Goal: Task Accomplishment & Management: Manage account settings

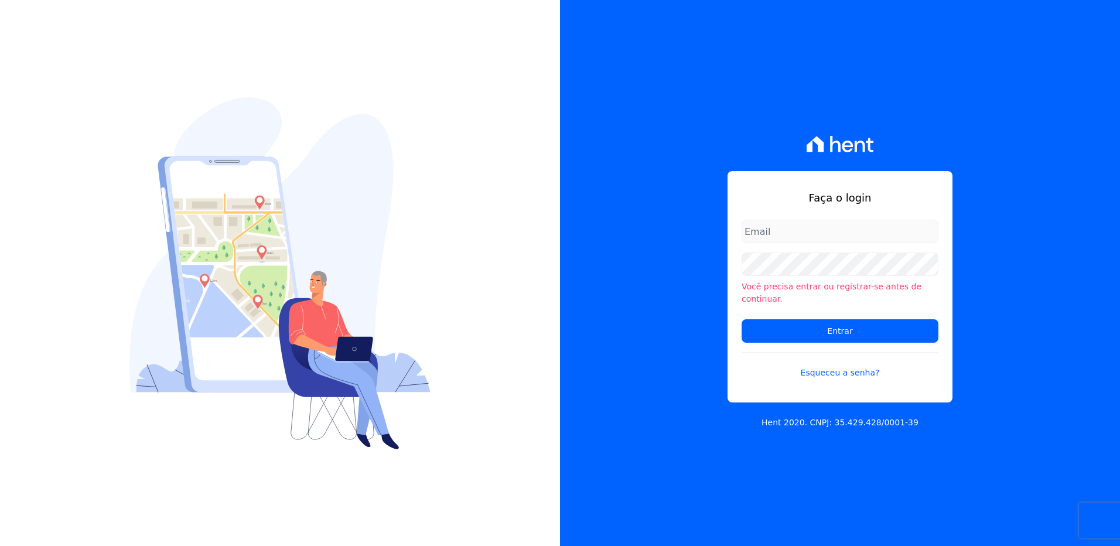
click at [780, 238] on input "email" at bounding box center [840, 231] width 197 height 23
type input "[PERSON_NAME][EMAIL_ADDRESS][DOMAIN_NAME]"
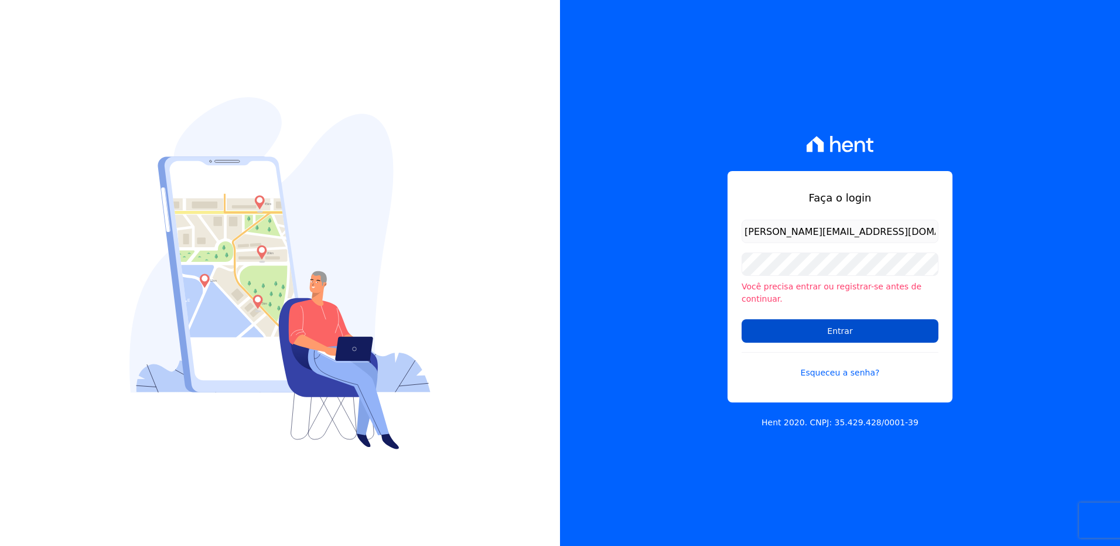
click at [773, 326] on input "Entrar" at bounding box center [840, 330] width 197 height 23
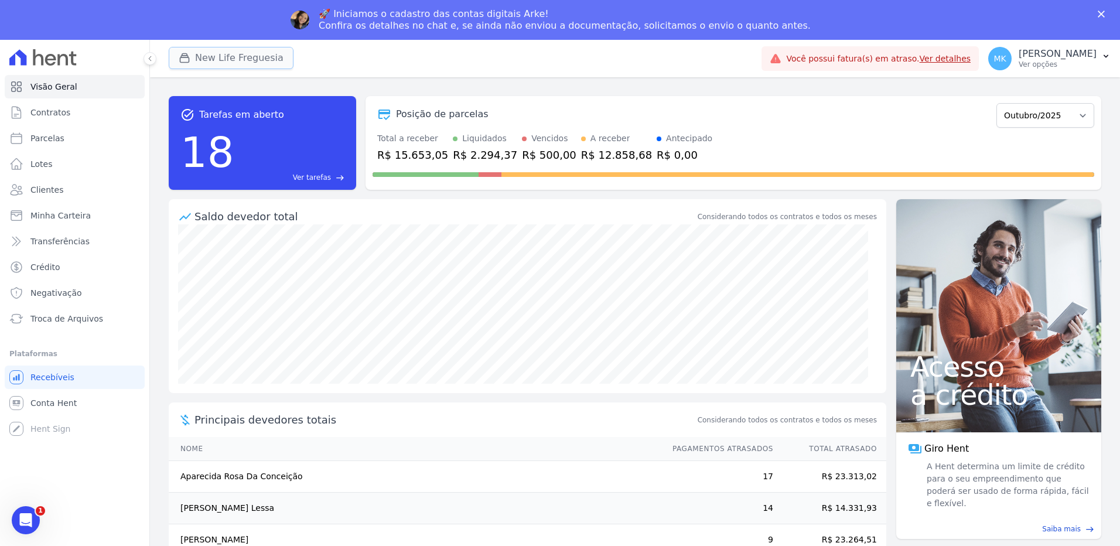
click at [235, 51] on button "New Life Freguesia" at bounding box center [231, 58] width 125 height 22
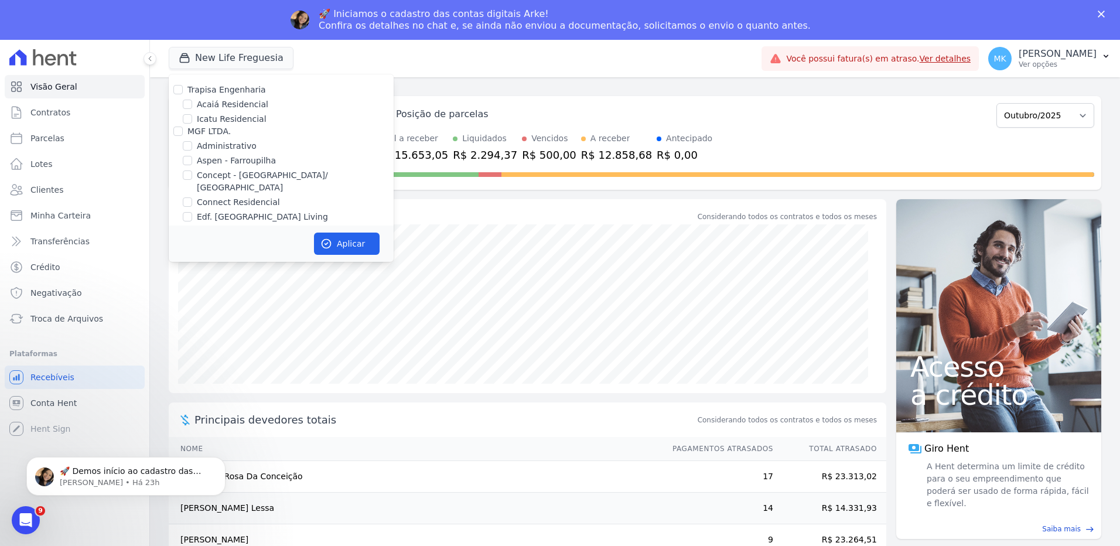
scroll to position [4582, 0]
click at [188, 270] on input "New Life Freguesia" at bounding box center [187, 274] width 9 height 9
checkbox input "false"
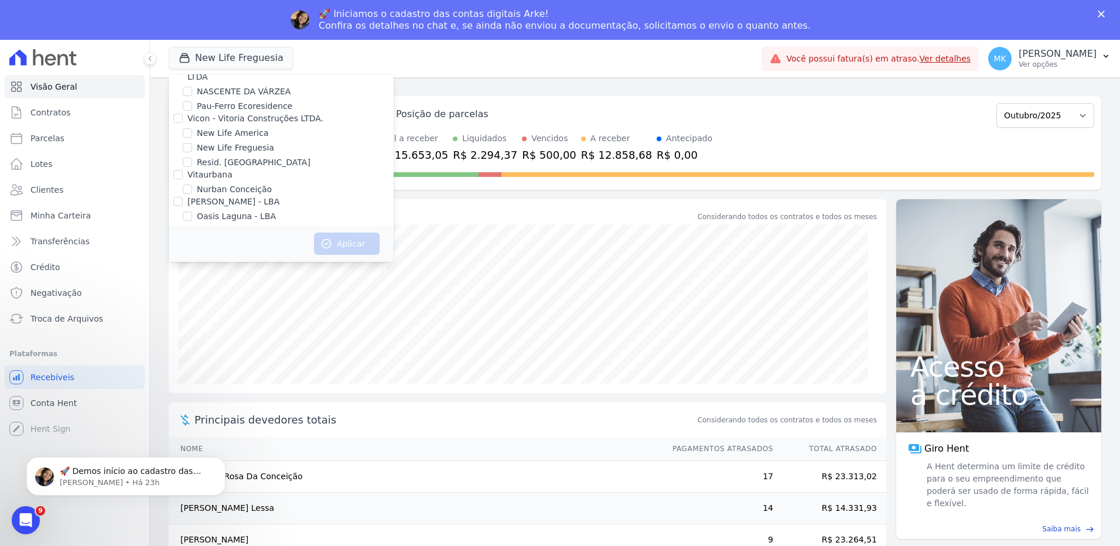
scroll to position [5245, 0]
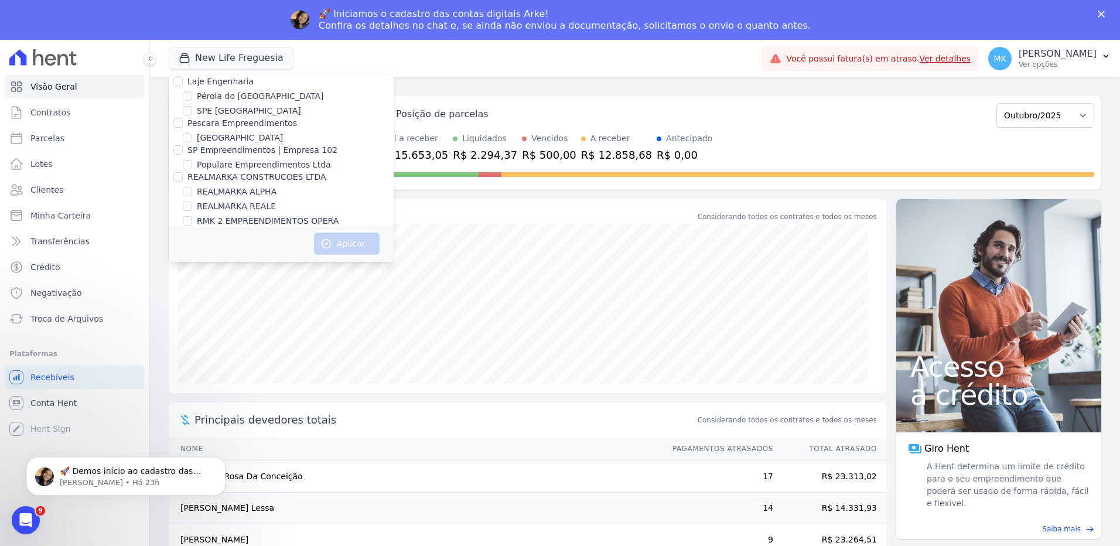
click at [176, 255] on input "Reserva Vale dos Ipes Empreendimento" at bounding box center [177, 259] width 9 height 9
checkbox input "true"
click at [351, 249] on button "Aplicar" at bounding box center [347, 244] width 66 height 22
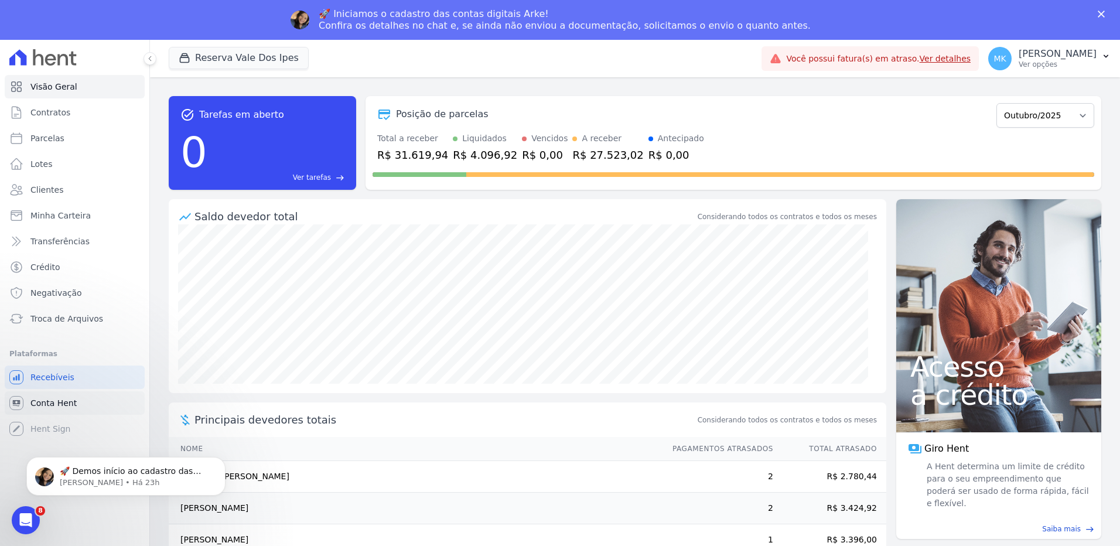
scroll to position [0, 0]
click at [219, 60] on button "Reserva Vale Dos Ipes" at bounding box center [239, 58] width 140 height 22
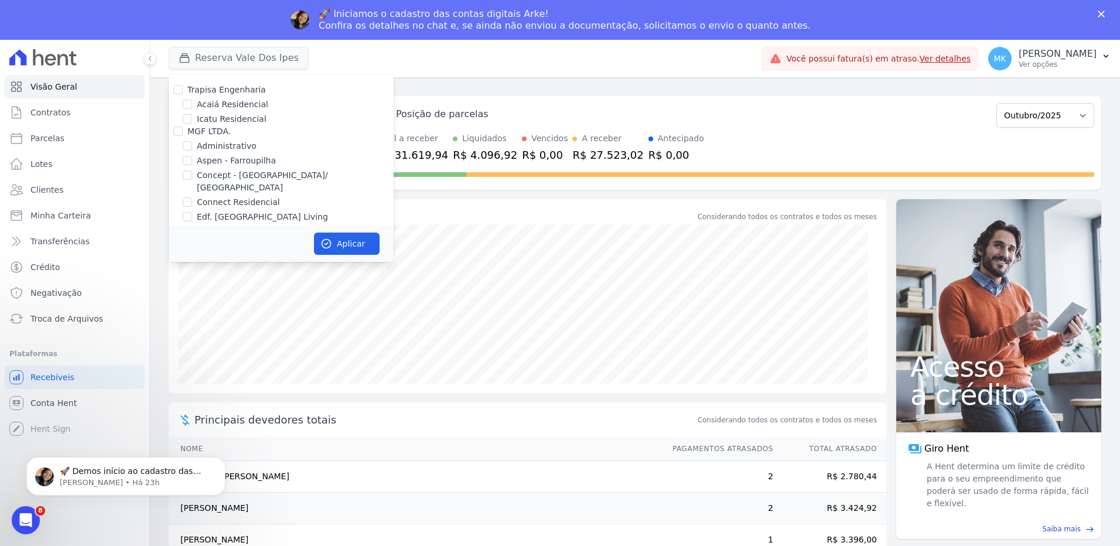
scroll to position [3284, 0]
click at [189, 196] on input "HARAS ROYAL RESIDENCE - [GEOGRAPHIC_DATA]" at bounding box center [187, 200] width 9 height 9
checkbox input "true"
click at [359, 245] on button "Aplicar" at bounding box center [347, 244] width 66 height 22
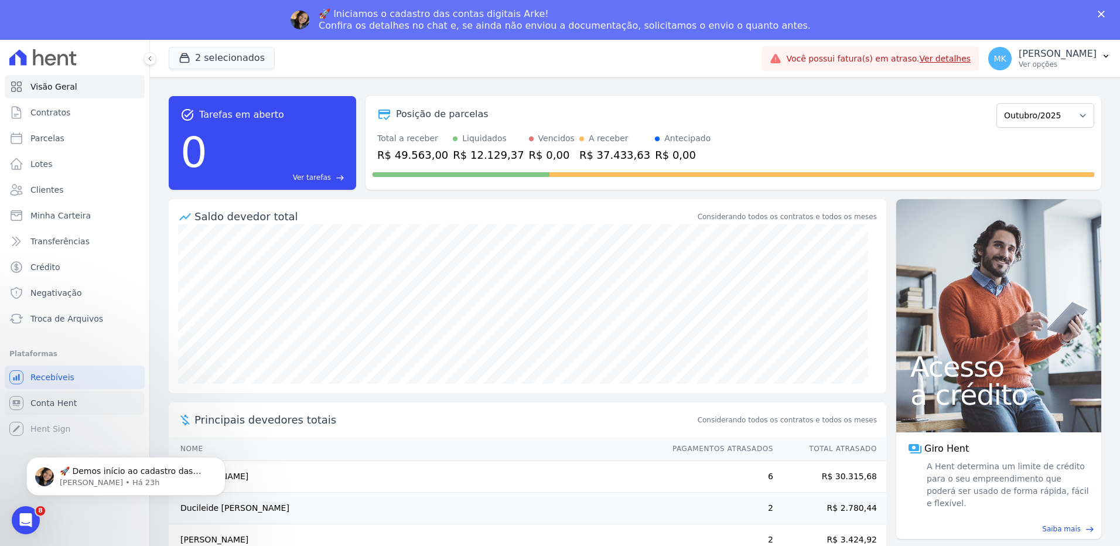
scroll to position [0, 0]
click at [213, 55] on button "2 selecionados" at bounding box center [222, 58] width 106 height 22
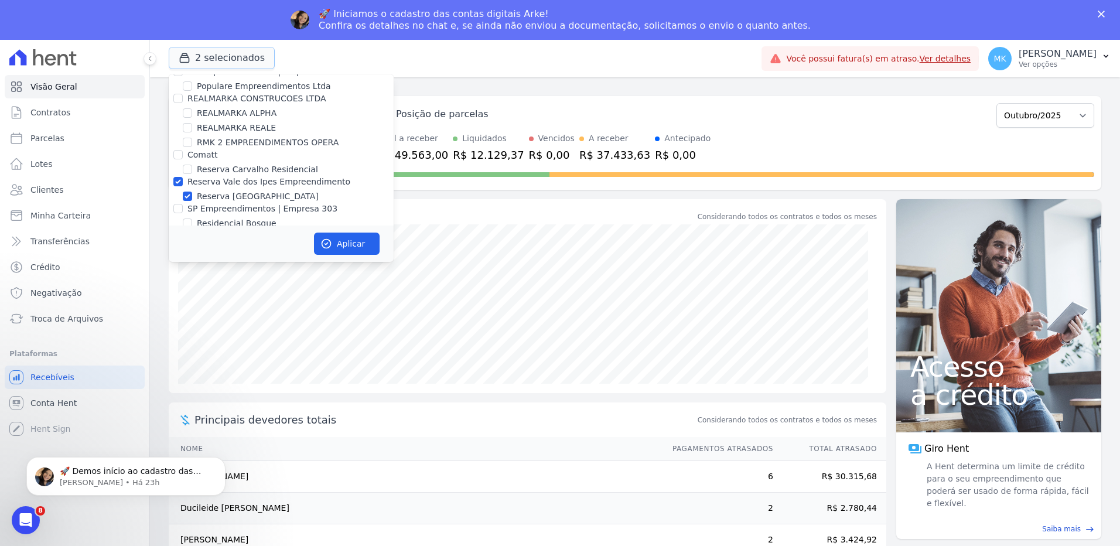
scroll to position [5294, 0]
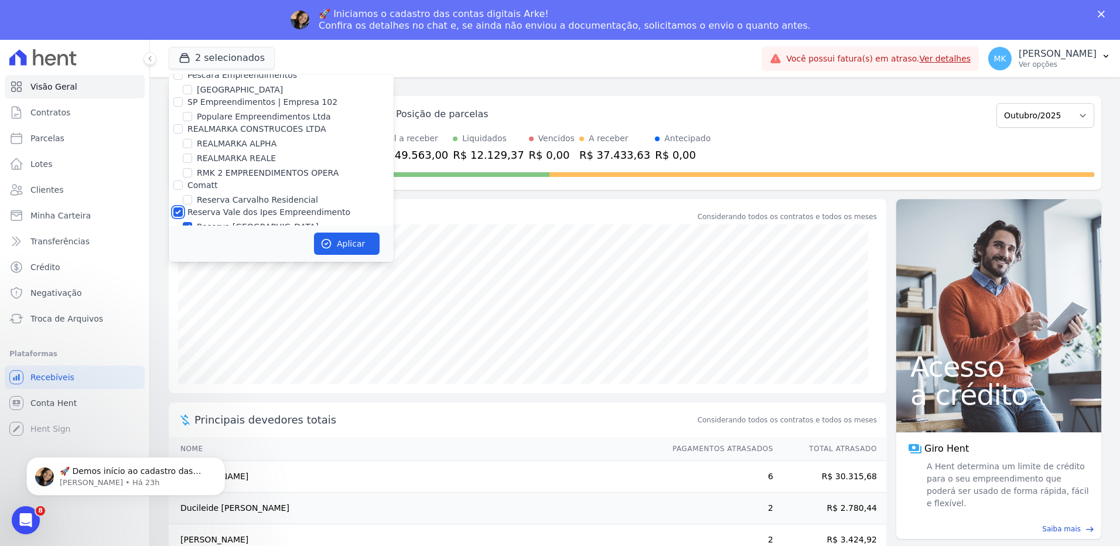
click at [176, 207] on input "Reserva Vale dos Ipes Empreendimento" at bounding box center [177, 211] width 9 height 9
checkbox input "false"
click at [347, 248] on button "Aplicar" at bounding box center [347, 244] width 66 height 22
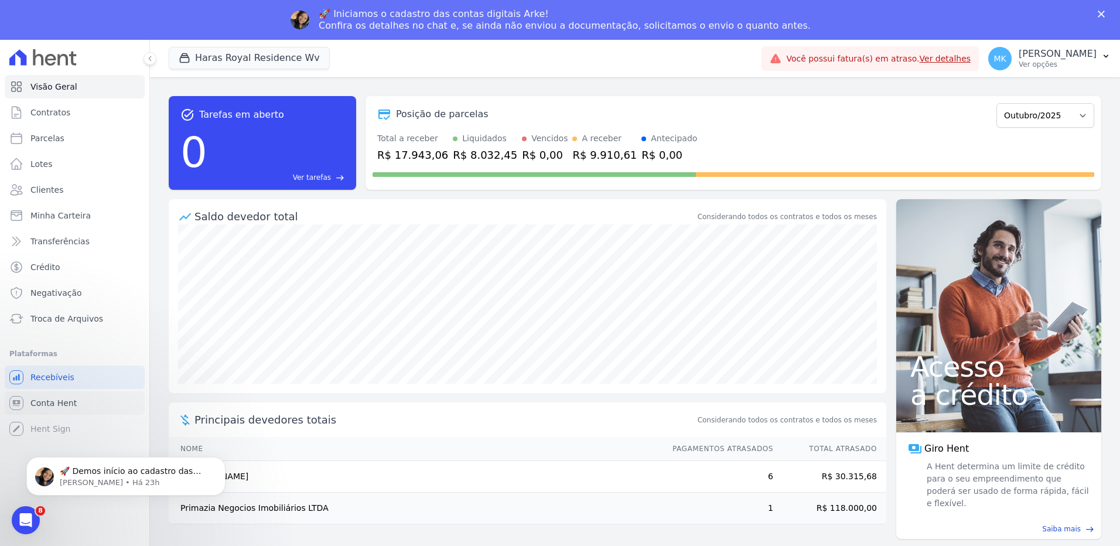
scroll to position [0, 0]
click at [217, 57] on button "Haras Royal Residence Wv" at bounding box center [249, 58] width 161 height 22
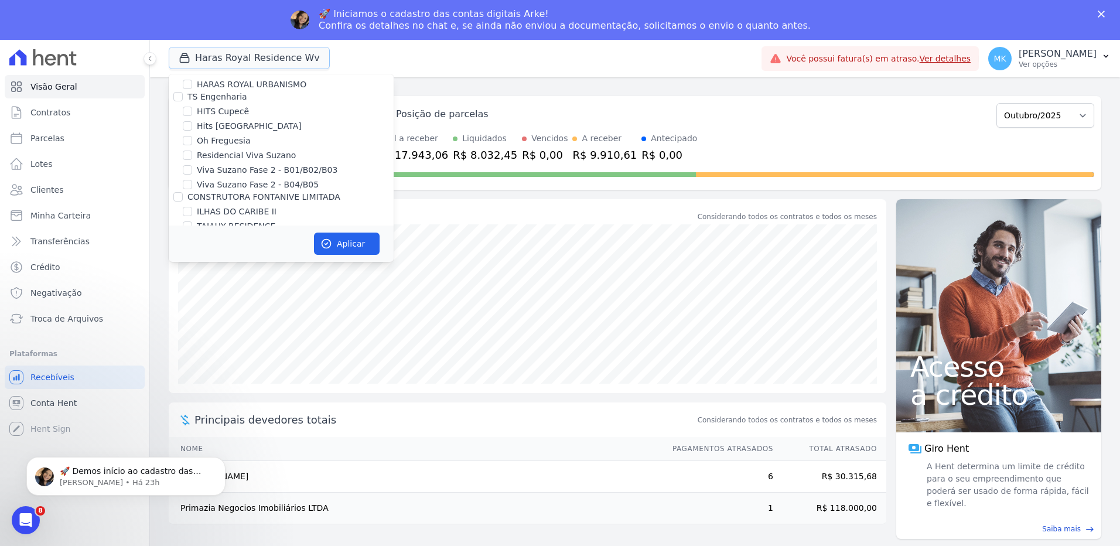
scroll to position [3335, 0]
click at [185, 145] on input "HARAS ROYAL RESIDENCE - [GEOGRAPHIC_DATA]" at bounding box center [187, 149] width 9 height 9
checkbox input "false"
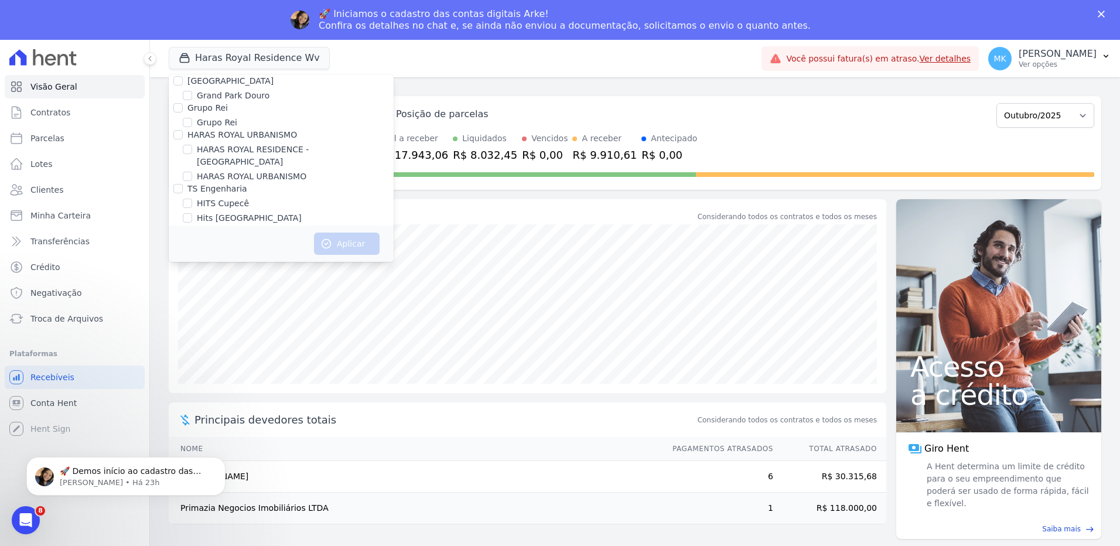
click at [192, 170] on div "HARAS ROYAL URBANISMO" at bounding box center [281, 176] width 225 height 12
click at [187, 172] on input "HARAS ROYAL URBANISMO" at bounding box center [187, 176] width 9 height 9
checkbox input "true"
click at [363, 237] on button "Aplicar" at bounding box center [347, 244] width 66 height 22
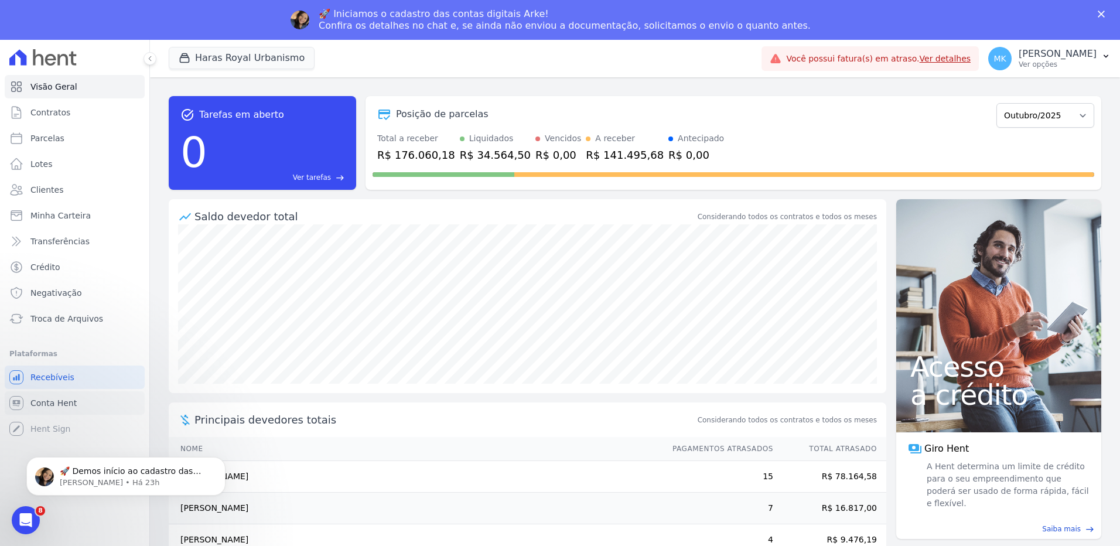
scroll to position [0, 0]
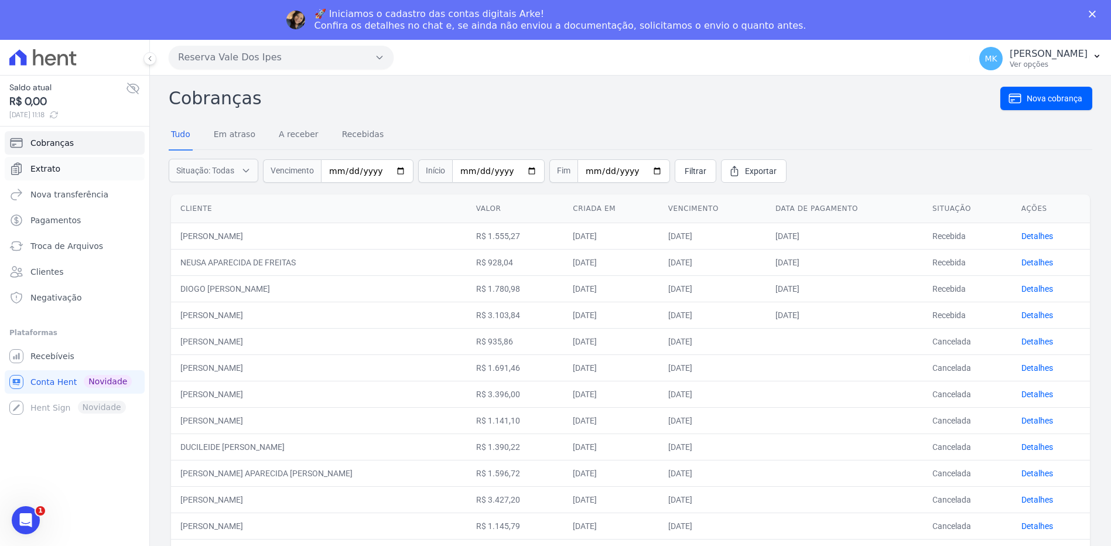
drag, startPoint x: 53, startPoint y: 128, endPoint x: 29, endPoint y: 169, distance: 47.3
click at [29, 169] on link "Extrato" at bounding box center [75, 168] width 140 height 23
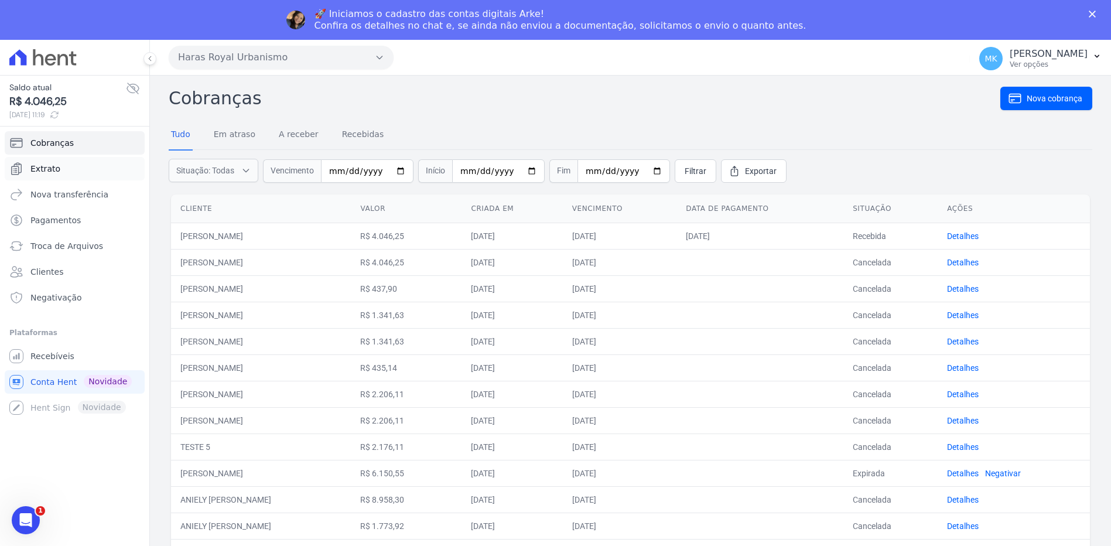
drag, startPoint x: 49, startPoint y: 131, endPoint x: 42, endPoint y: 168, distance: 37.6
click at [42, 168] on span "Extrato" at bounding box center [45, 169] width 30 height 12
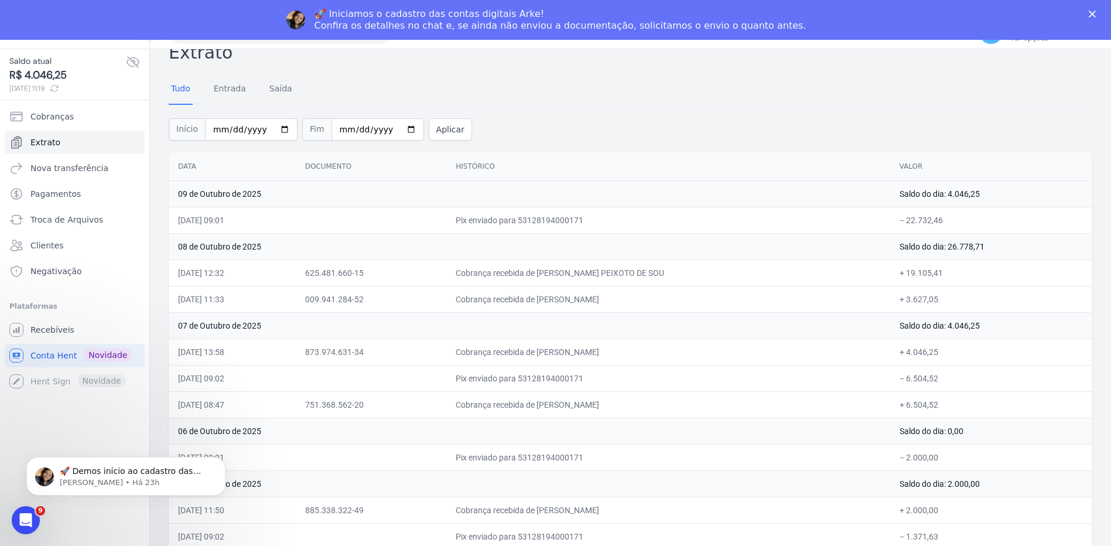
scroll to position [40, 0]
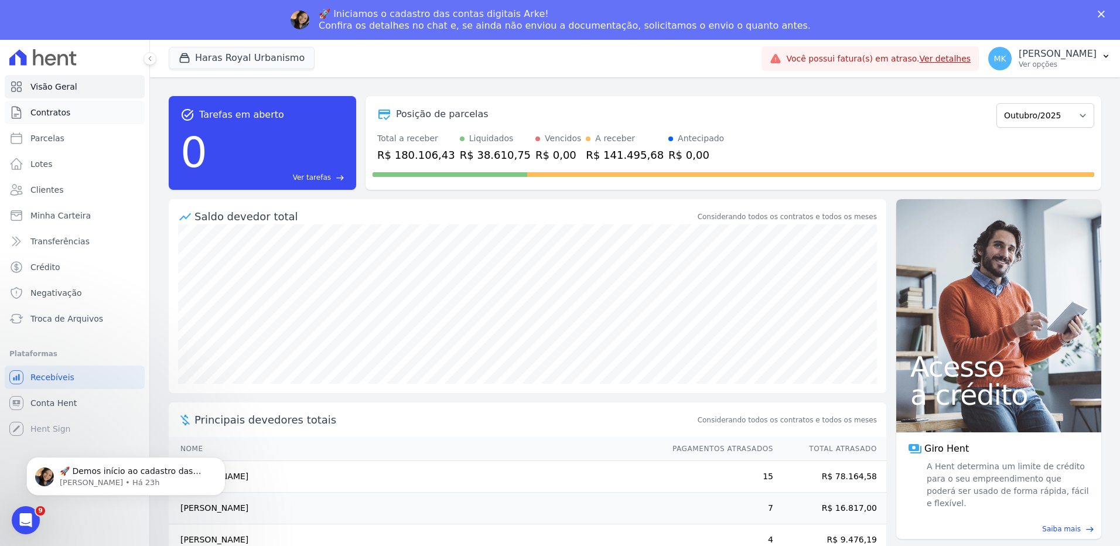
click at [62, 114] on span "Contratos" at bounding box center [50, 113] width 40 height 12
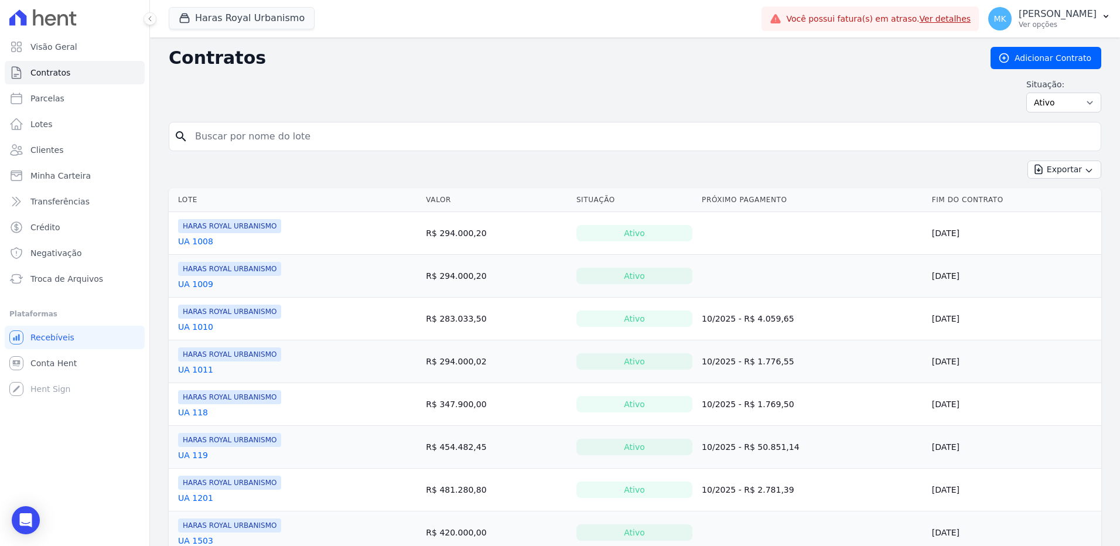
click at [58, 71] on span "Contratos" at bounding box center [50, 73] width 40 height 12
click at [226, 130] on input "search" at bounding box center [642, 136] width 908 height 23
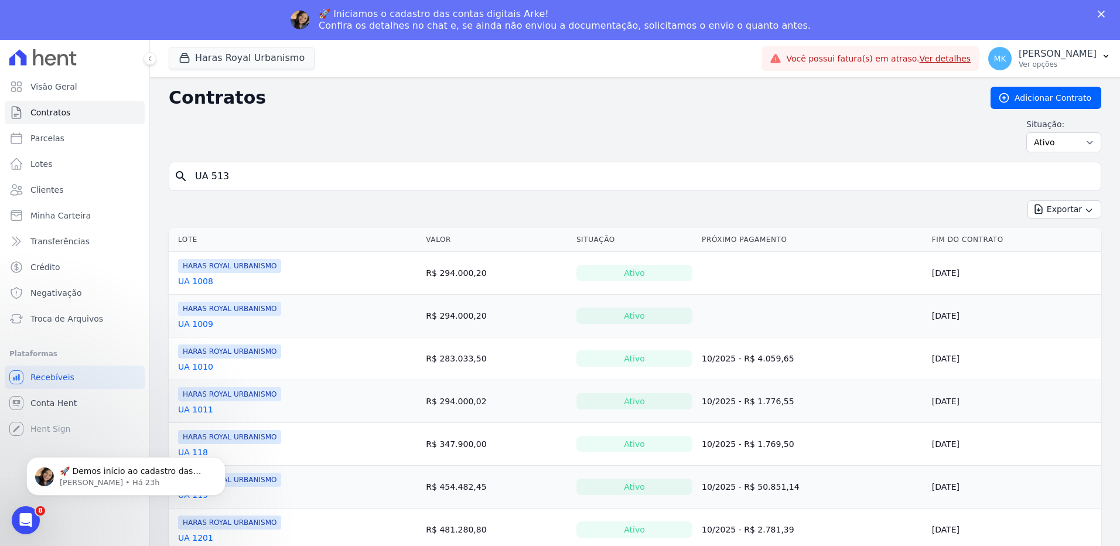
type input "UA 513"
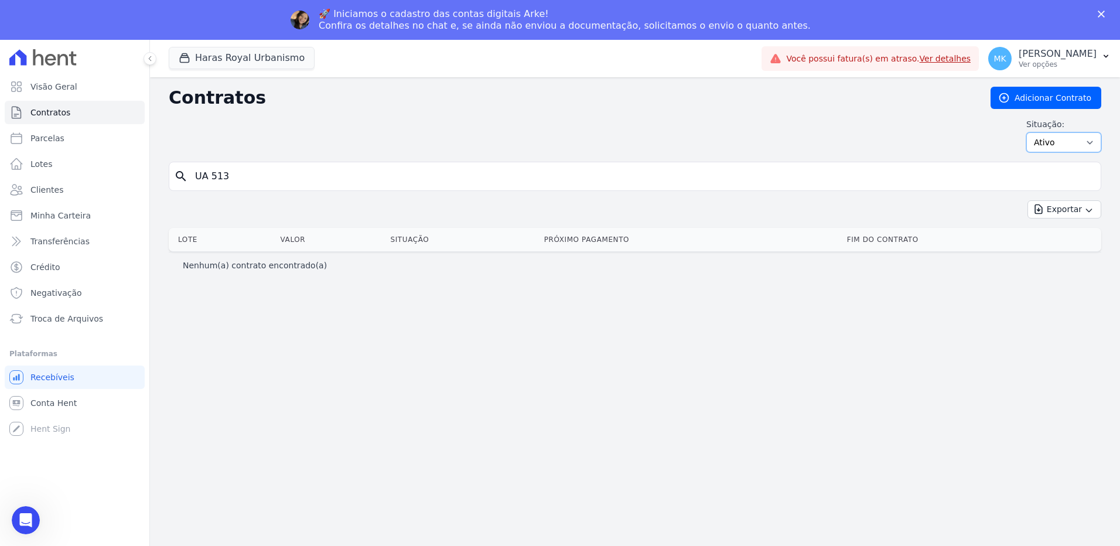
click at [1057, 145] on select "Ativo Todos Pausado Distratado Rascunho Expirado Encerrado" at bounding box center [1063, 142] width 75 height 20
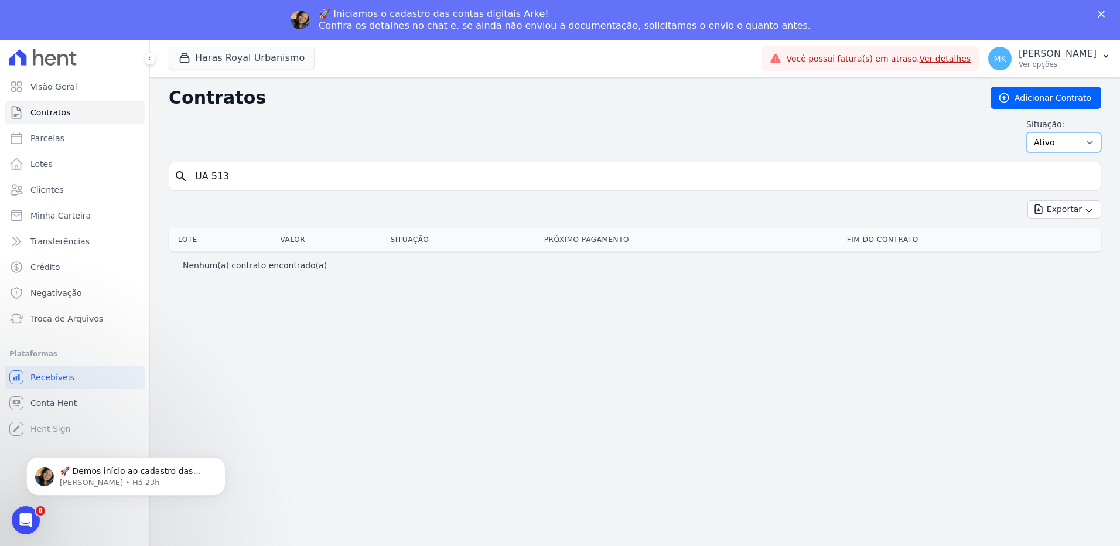
select select "draft"
click at [1032, 132] on select "Ativo Todos Pausado Distratado Rascunho Expirado Encerrado" at bounding box center [1063, 142] width 75 height 20
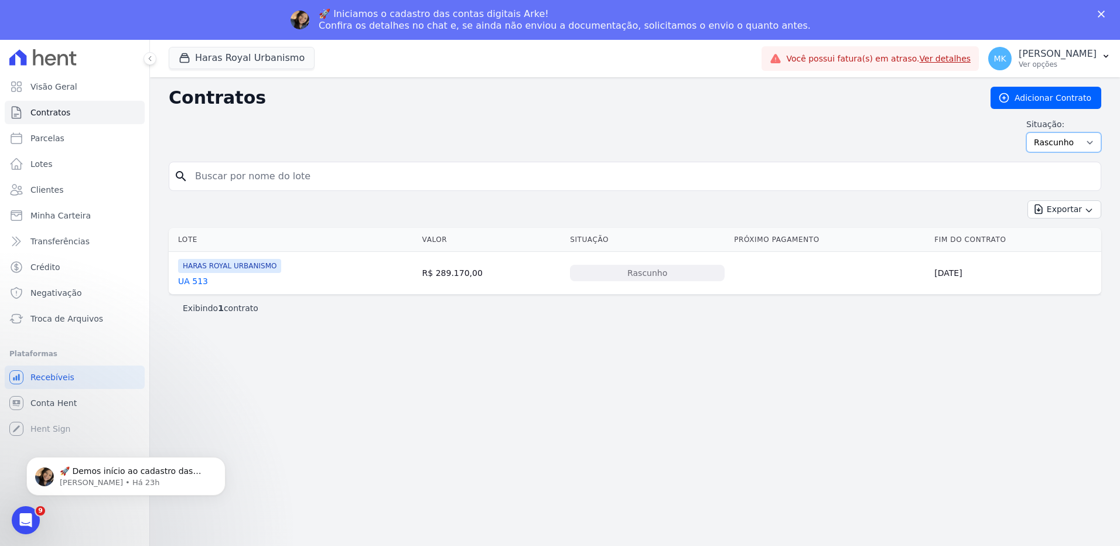
click at [1090, 143] on select "Ativo Todos Pausado Distratado Rascunho Expirado Encerrado" at bounding box center [1063, 142] width 75 height 20
click at [768, 136] on div "Situação: Ativo Todos Pausado Distratado Rascunho Expirado Encerrado" at bounding box center [635, 135] width 933 height 34
drag, startPoint x: 244, startPoint y: 265, endPoint x: 237, endPoint y: 267, distance: 6.5
click at [244, 265] on span "HARAS ROYAL URBANISMO" at bounding box center [229, 266] width 103 height 14
click at [189, 277] on link "UA 513" at bounding box center [193, 281] width 30 height 12
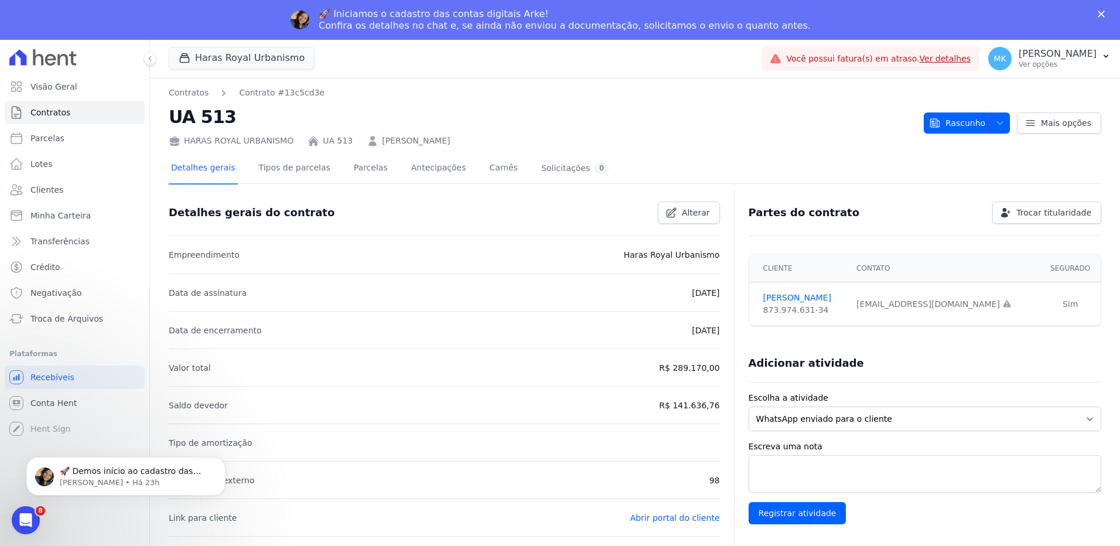
click at [664, 134] on div "HARAS ROYAL URBANISMO UA 513 Rafael de Sousa Ribeiro" at bounding box center [542, 138] width 746 height 17
click at [190, 91] on link "Contratos" at bounding box center [189, 93] width 40 height 12
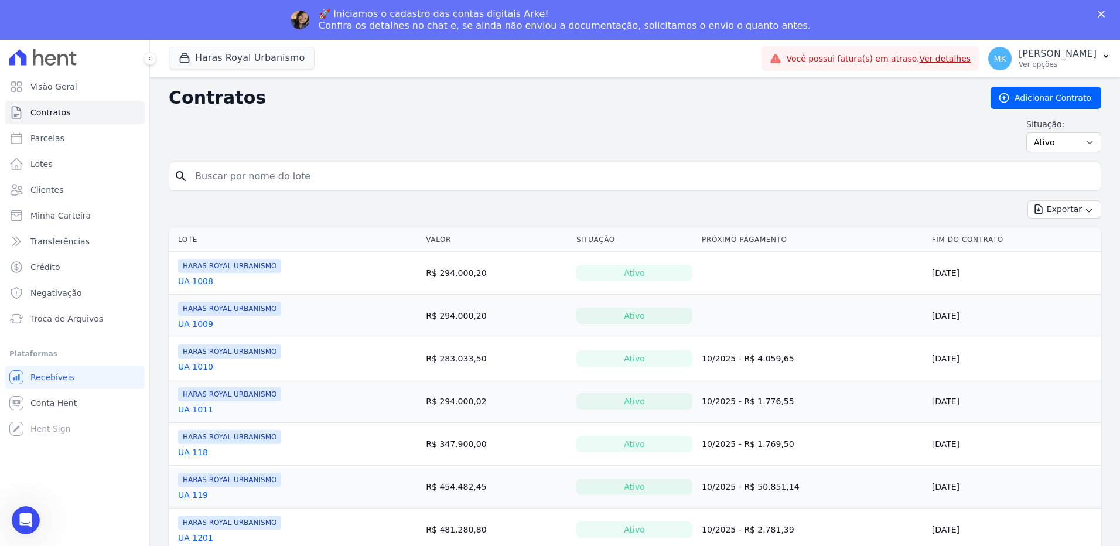
click at [257, 173] on input "search" at bounding box center [642, 176] width 908 height 23
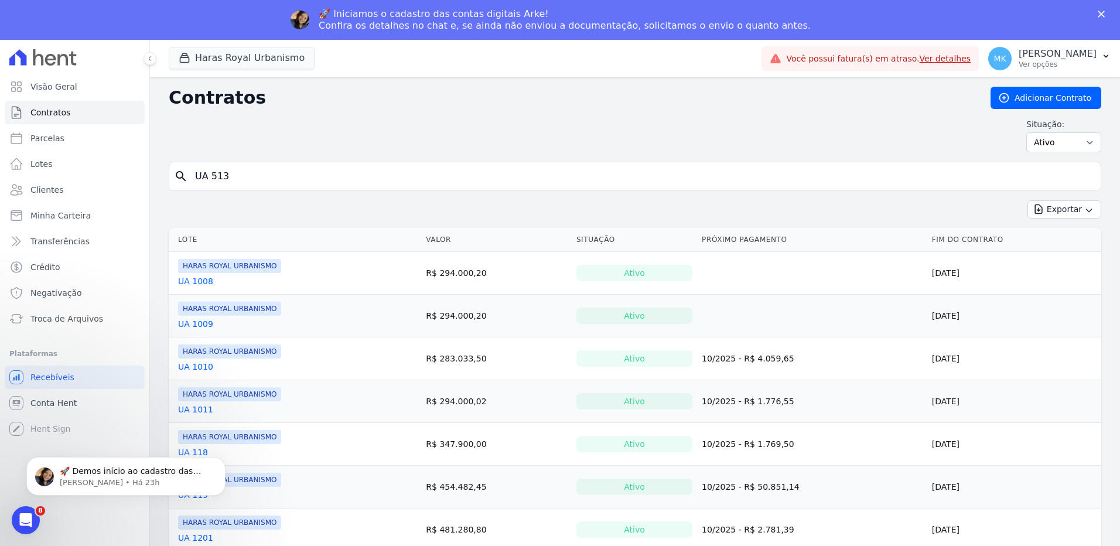
type input "UA 513"
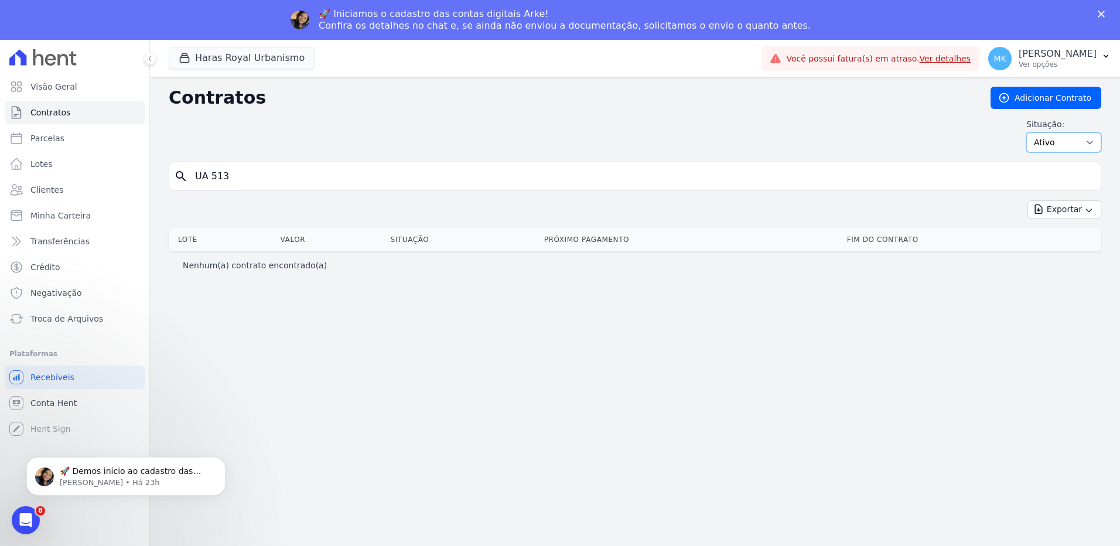
click at [1089, 140] on select "Ativo Todos Pausado Distratado Rascunho Expirado Encerrado" at bounding box center [1063, 142] width 75 height 20
select select "draft"
click at [1032, 132] on select "Ativo Todos Pausado Distratado Rascunho Expirado Encerrado" at bounding box center [1063, 142] width 75 height 20
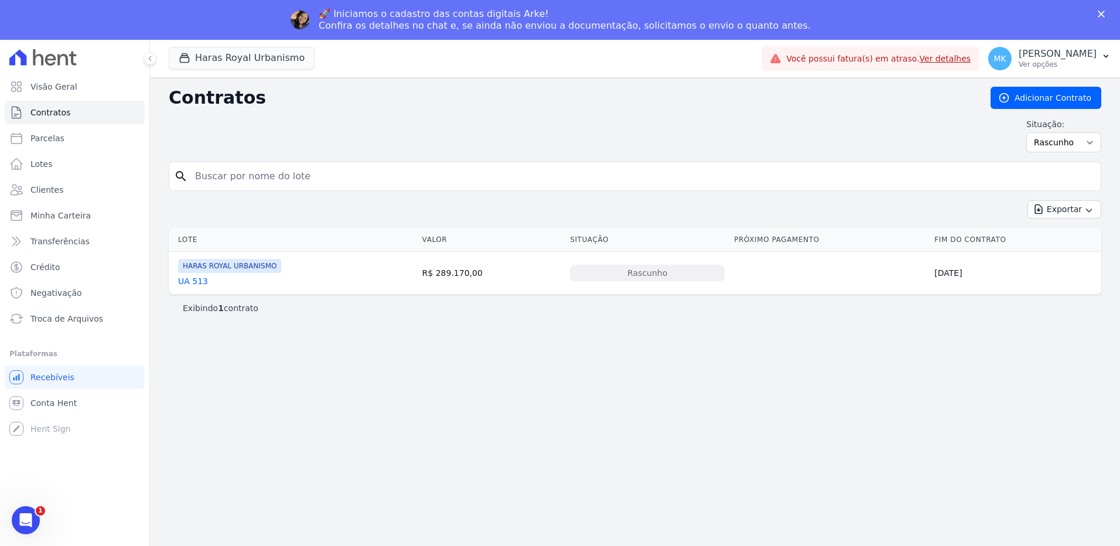
click at [627, 274] on div "Rascunho" at bounding box center [647, 273] width 155 height 16
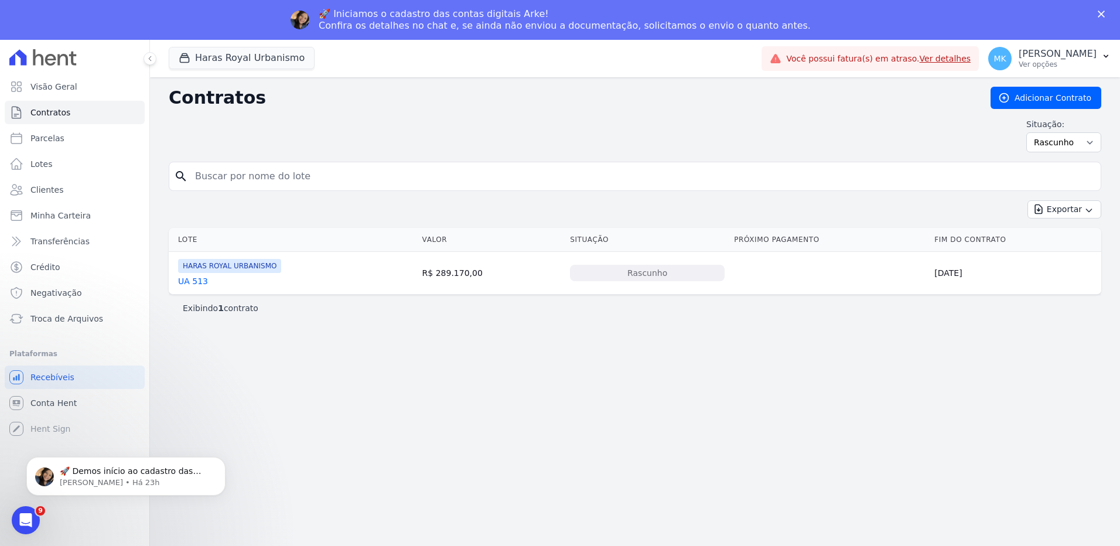
click at [198, 282] on link "UA 513" at bounding box center [193, 281] width 30 height 12
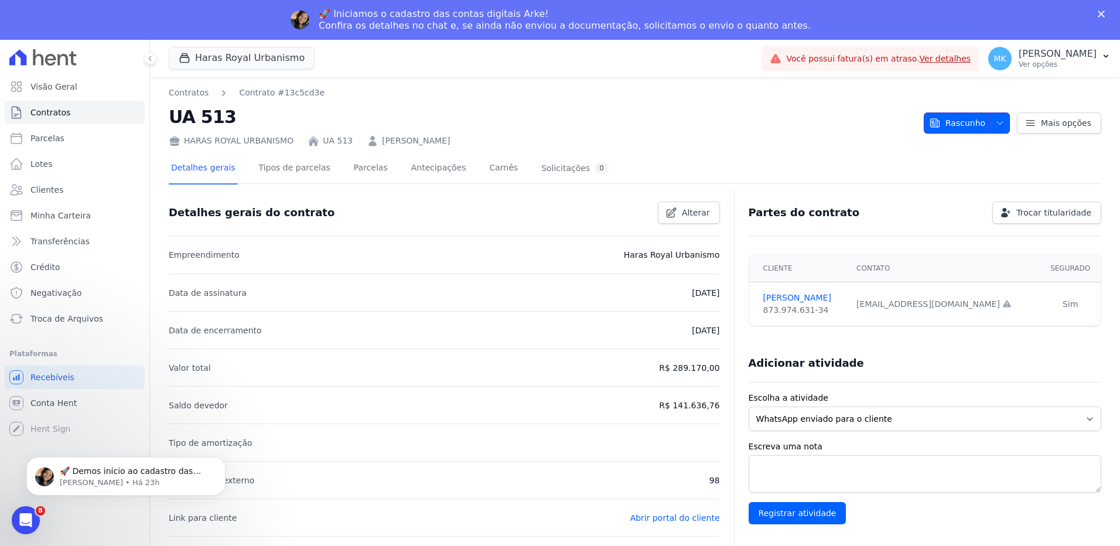
click at [1001, 124] on button "Rascunho" at bounding box center [967, 122] width 86 height 21
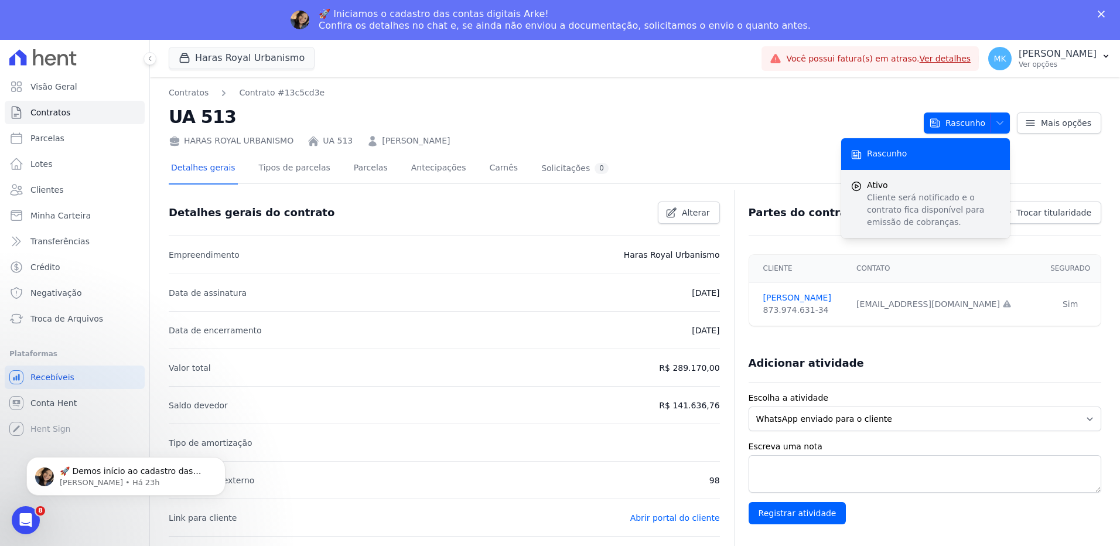
click at [885, 189] on span "Ativo" at bounding box center [934, 185] width 134 height 12
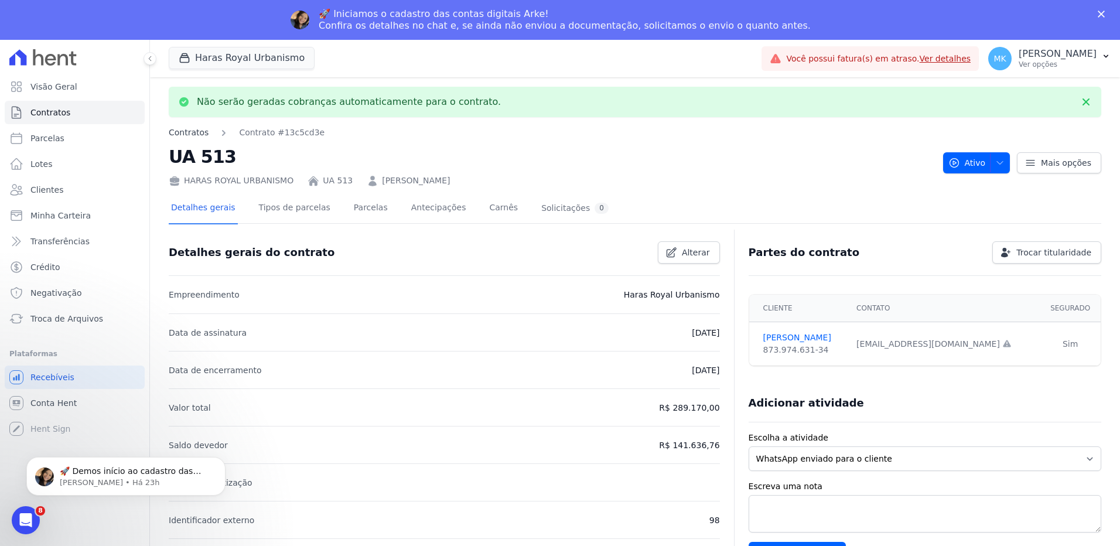
click at [193, 134] on link "Contratos" at bounding box center [189, 133] width 40 height 12
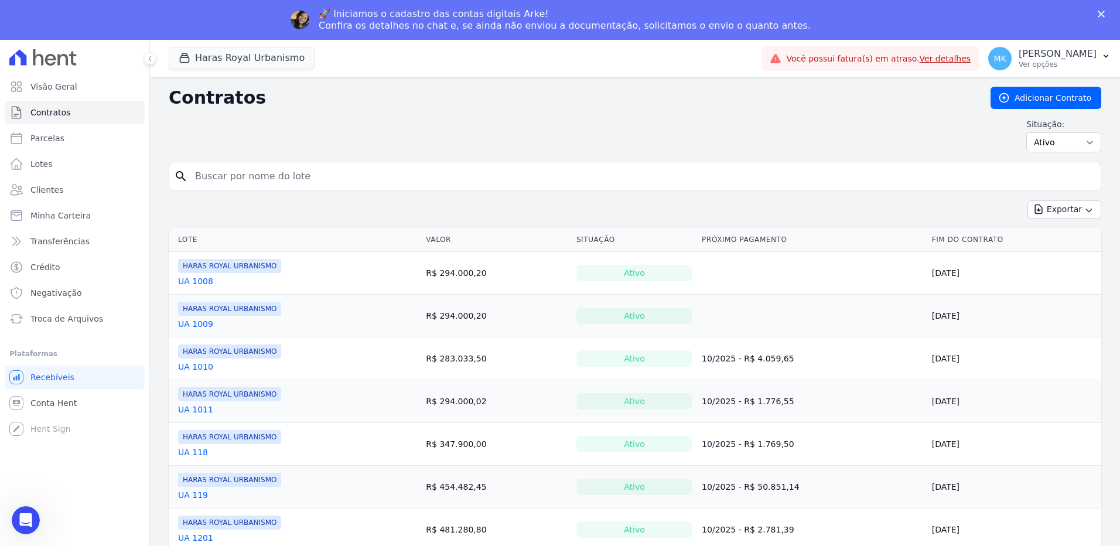
click at [247, 173] on input "search" at bounding box center [642, 176] width 908 height 23
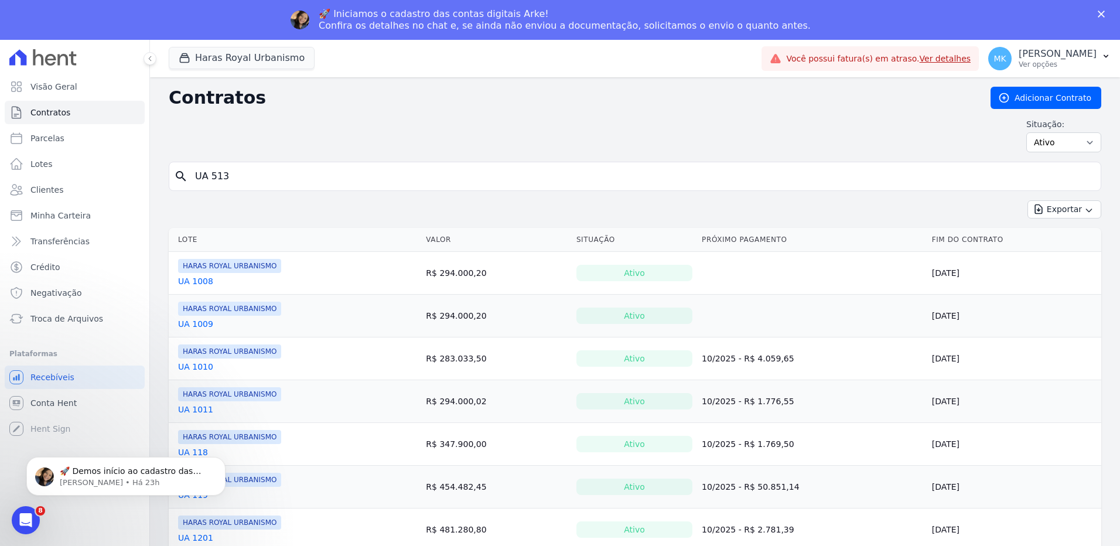
type input "UA 513"
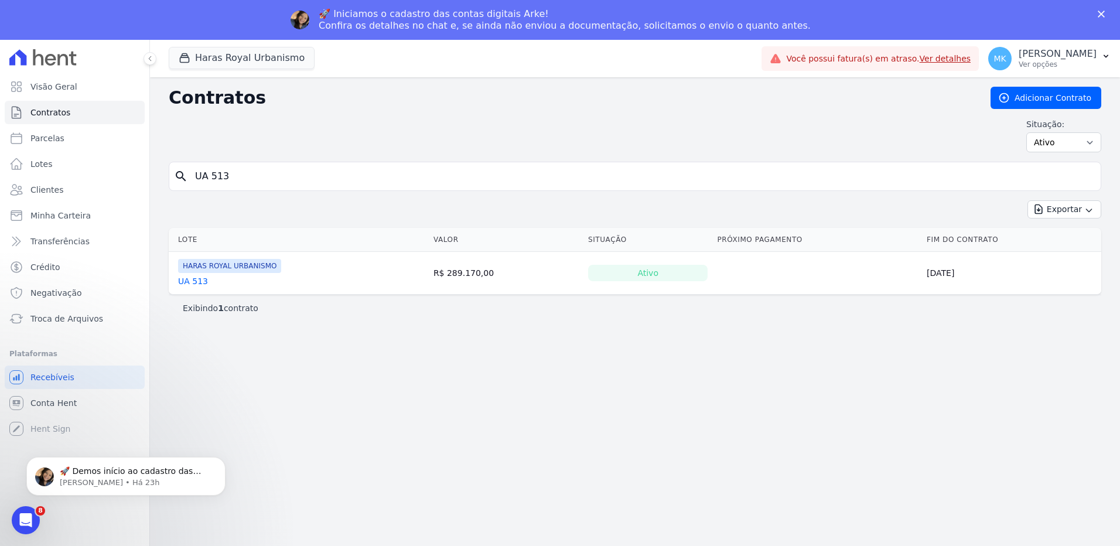
click at [197, 281] on link "UA 513" at bounding box center [193, 281] width 30 height 12
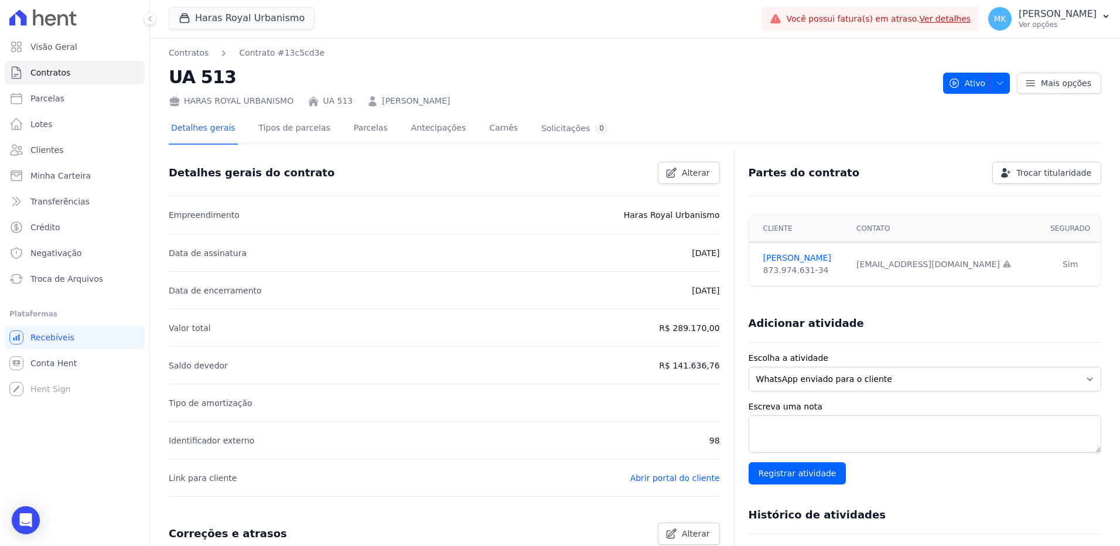
click at [351, 167] on div "Detalhes gerais do contrato Alterar" at bounding box center [439, 168] width 561 height 32
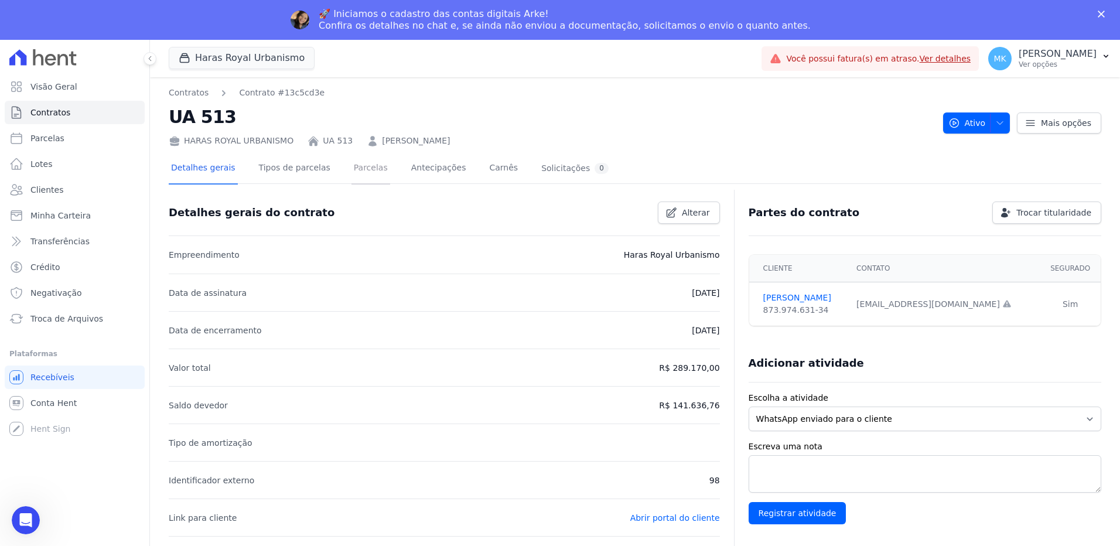
click at [354, 169] on link "Parcelas" at bounding box center [370, 168] width 39 height 31
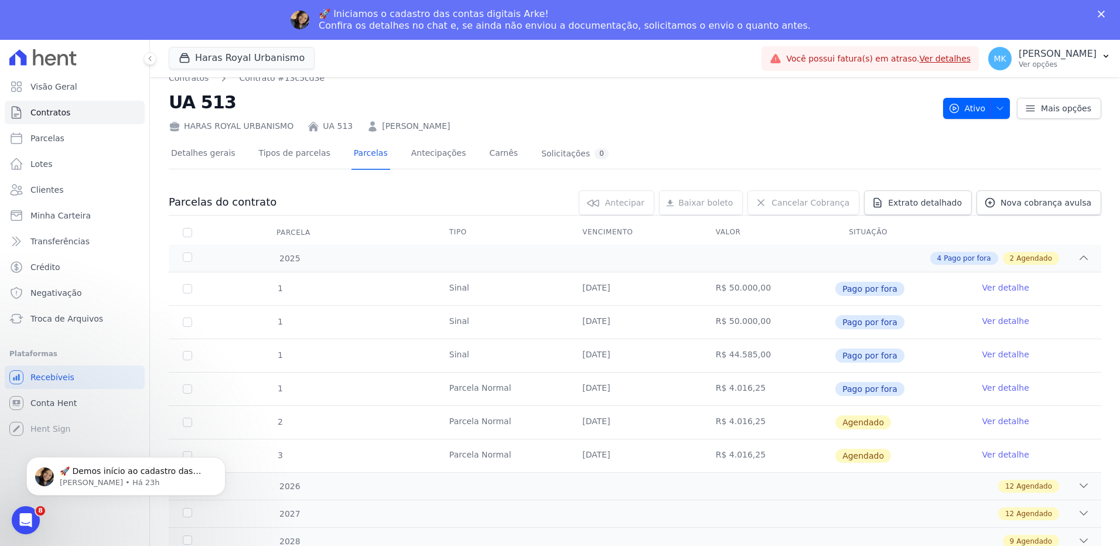
scroll to position [19, 0]
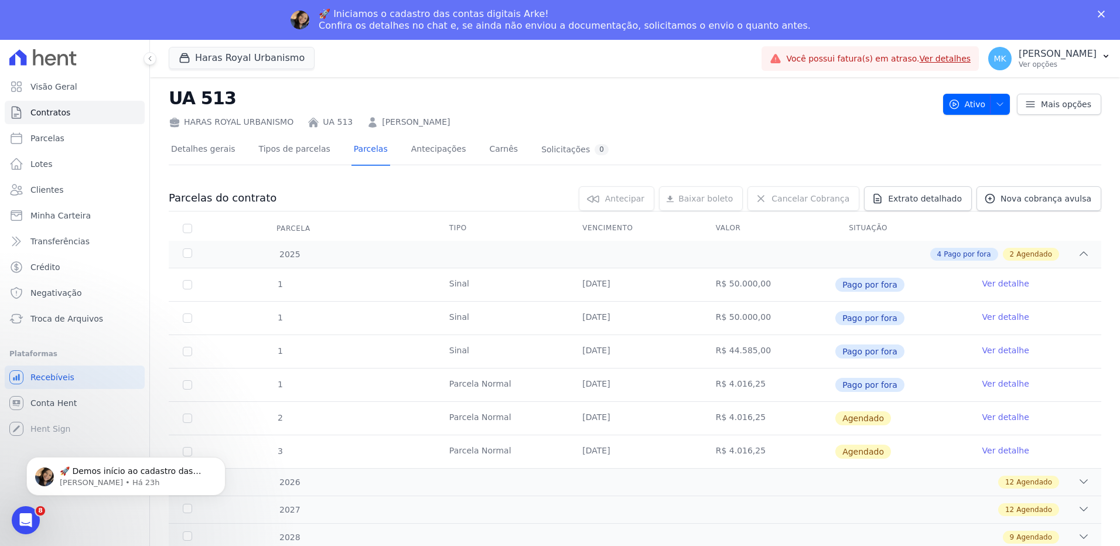
click at [992, 380] on link "Ver detalhe" at bounding box center [1005, 384] width 47 height 12
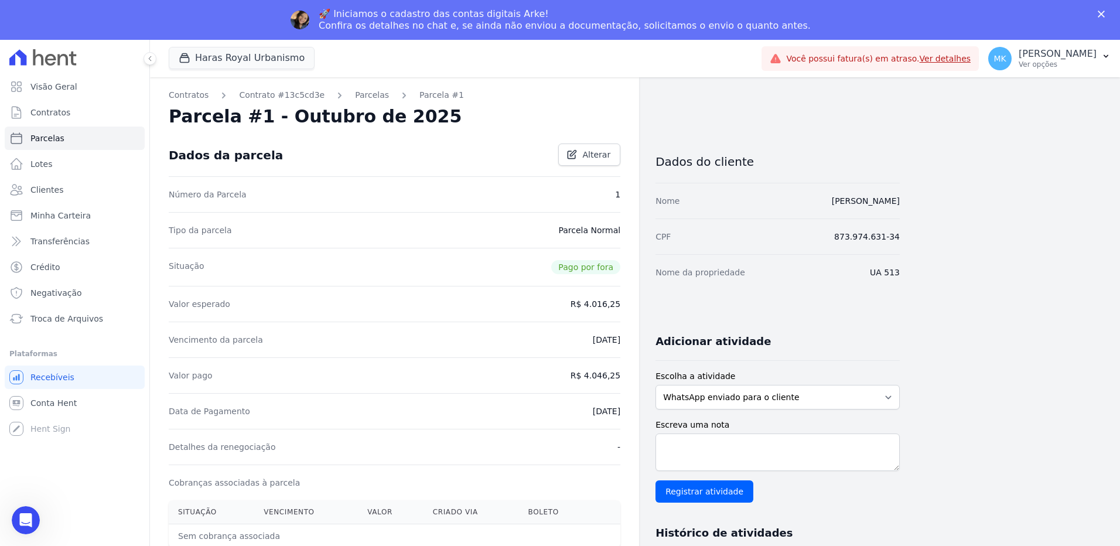
click at [569, 262] on span "Pago por fora" at bounding box center [585, 267] width 69 height 14
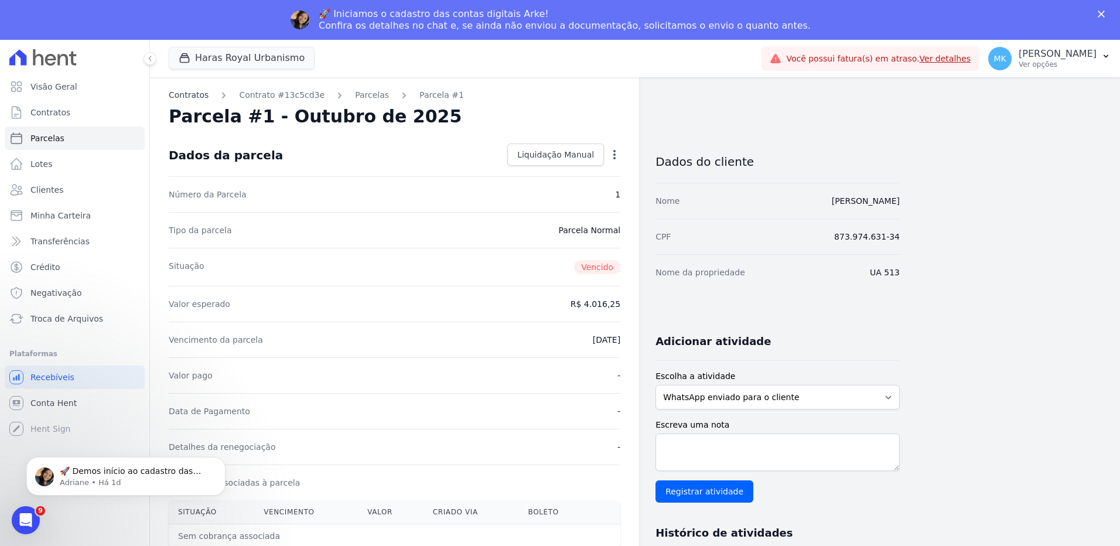
click at [199, 95] on link "Contratos" at bounding box center [189, 95] width 40 height 12
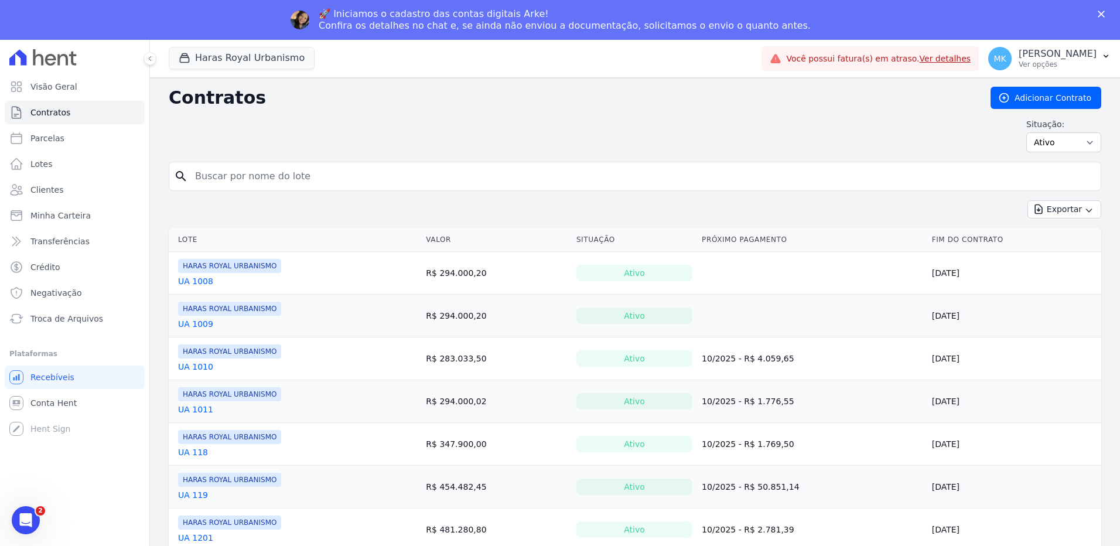
drag, startPoint x: 305, startPoint y: 145, endPoint x: 301, endPoint y: 150, distance: 6.6
click at [305, 145] on div "Situação: Ativo Todos Pausado Distratado Rascunho Expirado Encerrado" at bounding box center [635, 135] width 933 height 34
click at [290, 170] on input "search" at bounding box center [642, 176] width 908 height 23
type input "ua 513"
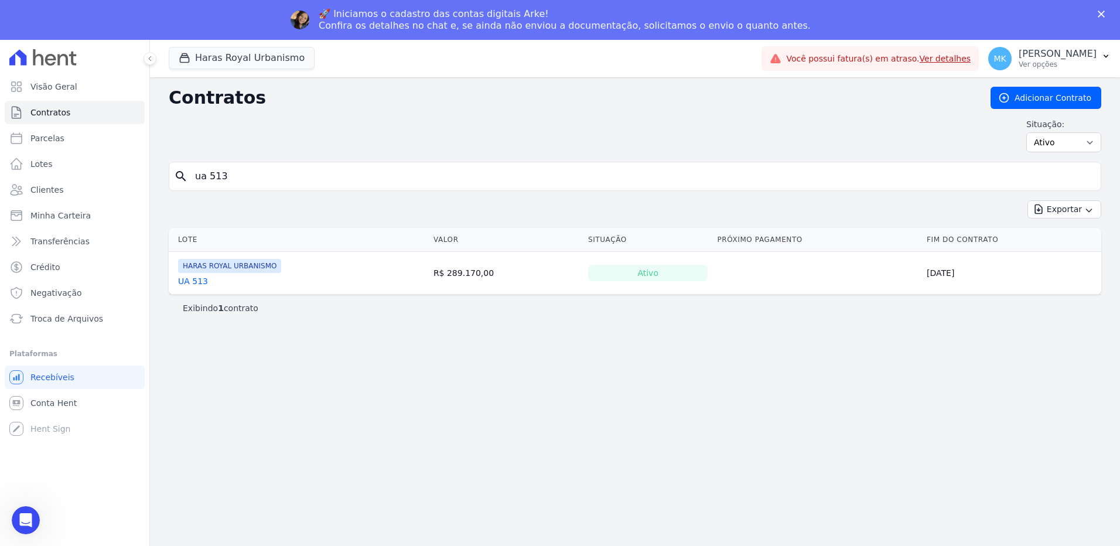
click at [199, 279] on link "UA 513" at bounding box center [193, 281] width 30 height 12
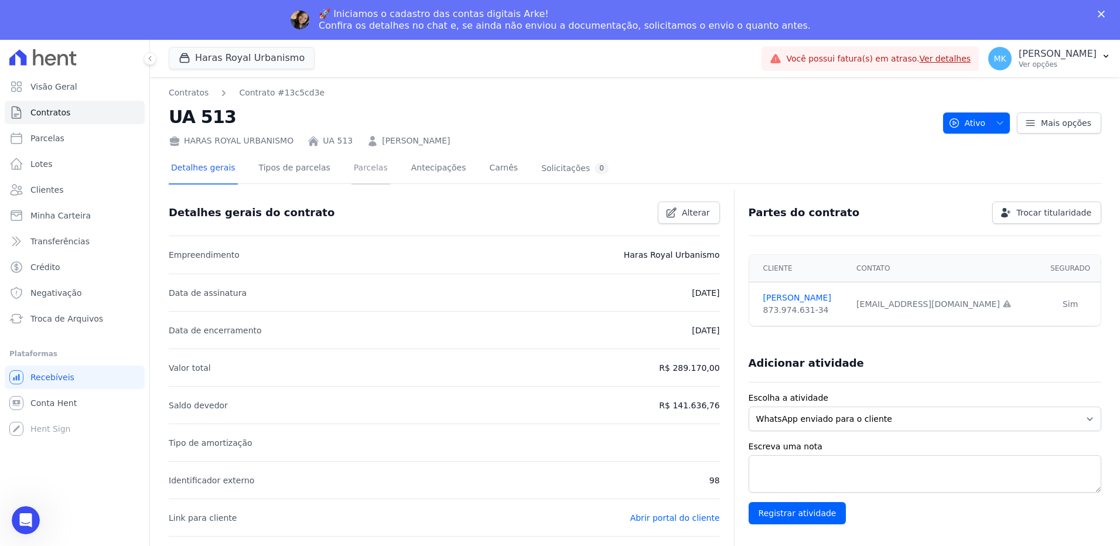
click at [351, 168] on link "Parcelas" at bounding box center [370, 168] width 39 height 31
